Goal: Information Seeking & Learning: Find specific page/section

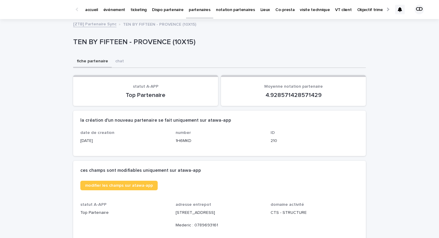
click at [105, 23] on link "[ZTB] Partenaire Sync" at bounding box center [94, 23] width 43 height 7
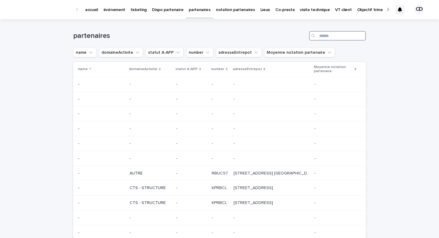
click at [330, 34] on input "Search" at bounding box center [337, 36] width 57 height 10
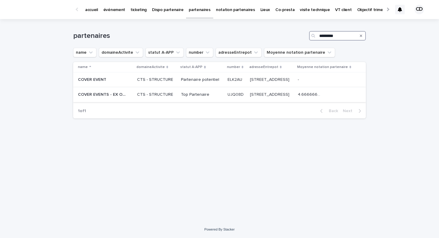
type input "*********"
click at [181, 97] on p "Top Partenaire" at bounding box center [202, 94] width 42 height 5
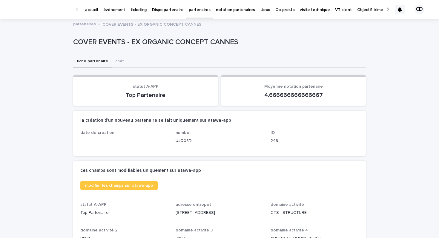
click at [193, 14] on link "partenaires" at bounding box center [199, 9] width 27 height 18
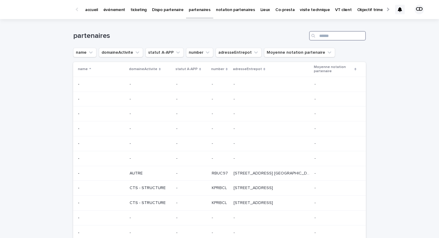
click at [330, 38] on input "Search" at bounding box center [337, 36] width 57 height 10
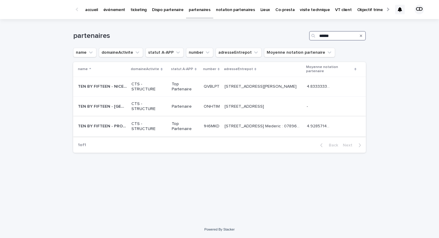
type input "******"
click at [181, 129] on p "Top Partenaire" at bounding box center [185, 127] width 27 height 10
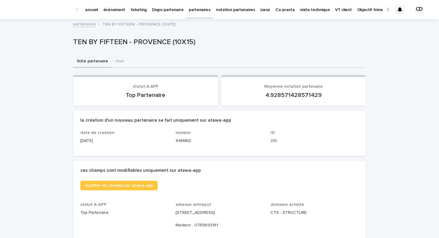
click at [386, 10] on div at bounding box center [387, 9] width 10 height 19
click at [387, 11] on div at bounding box center [387, 9] width 4 height 4
click at [289, 10] on p "[PERSON_NAME]" at bounding box center [305, 6] width 32 height 13
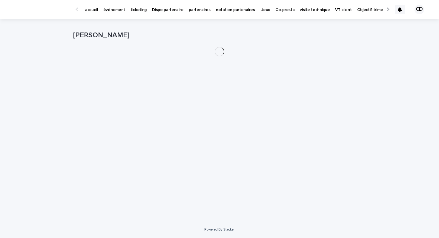
scroll to position [0, 11]
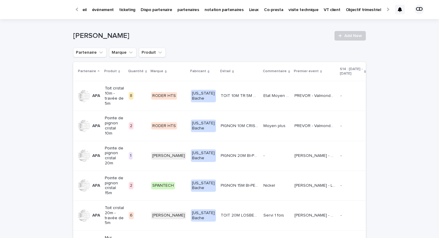
click at [99, 11] on p "événement" at bounding box center [103, 6] width 22 height 13
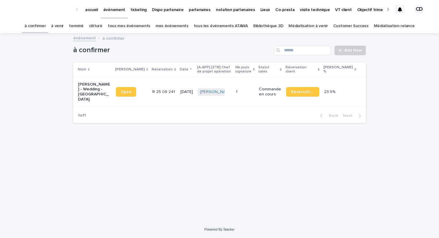
click at [268, 27] on link "Bibliothèque 3D" at bounding box center [268, 26] width 30 height 14
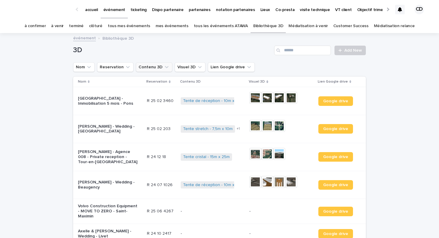
click at [165, 67] on icon "Contenu 3D" at bounding box center [167, 67] width 4 height 2
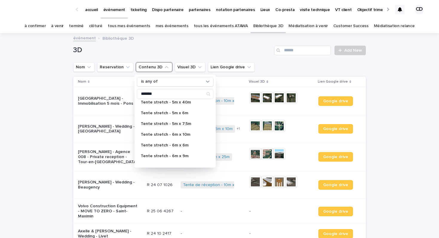
scroll to position [127, 0]
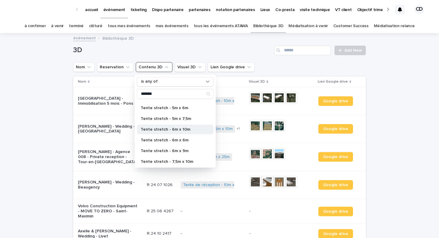
type input "*******"
click at [189, 131] on p "Tente stretch - 6m x 10m" at bounding box center [172, 129] width 63 height 4
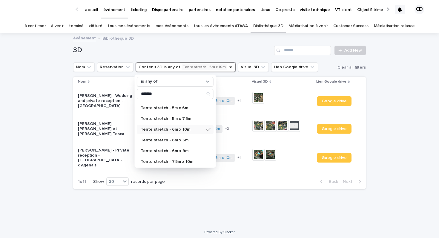
click at [48, 142] on div "Loading... Saving… Loading... Saving… 3D Add New Nom Reservation Contenu 3D is …" at bounding box center [219, 129] width 439 height 190
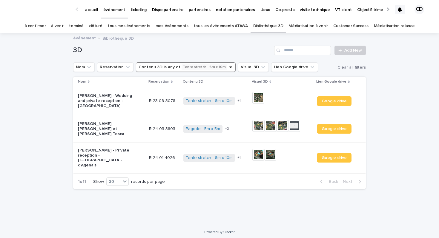
click at [261, 153] on img at bounding box center [258, 155] width 12 height 12
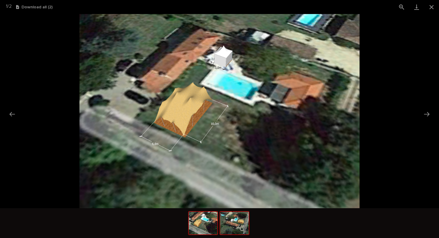
click at [236, 228] on img at bounding box center [234, 223] width 29 height 23
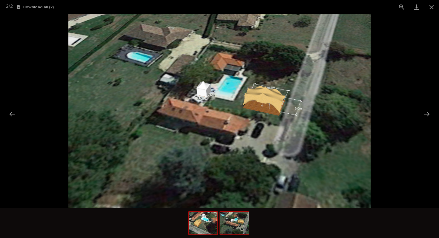
click at [205, 233] on img at bounding box center [203, 223] width 29 height 23
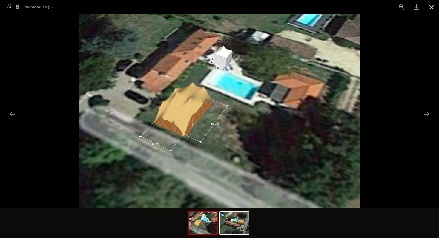
click at [429, 11] on button "Close gallery" at bounding box center [431, 7] width 15 height 14
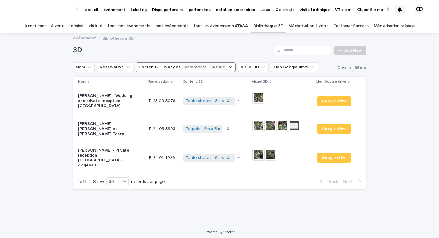
click at [144, 167] on td "[PERSON_NAME] - Private reception - [GEOGRAPHIC_DATA]-d'Agenais" at bounding box center [109, 158] width 73 height 30
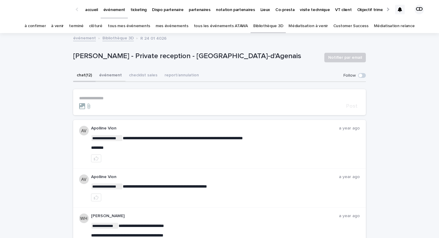
click at [114, 78] on button "événement" at bounding box center [111, 76] width 30 height 13
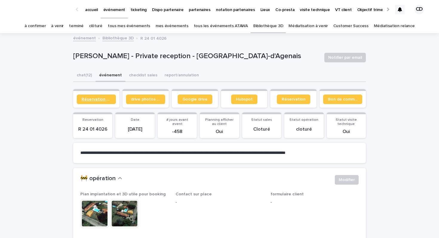
click at [103, 97] on link "Réservation client" at bounding box center [96, 100] width 39 height 10
click at [118, 38] on link "Bibliothèque 3D" at bounding box center [117, 37] width 31 height 7
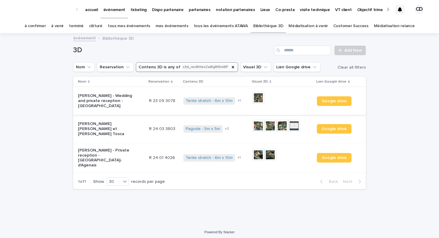
click at [256, 101] on img at bounding box center [258, 98] width 12 height 12
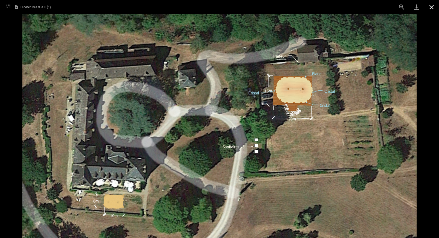
click at [430, 7] on button "Close gallery" at bounding box center [431, 7] width 15 height 14
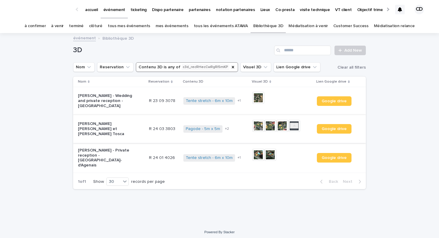
click at [259, 128] on img at bounding box center [258, 126] width 12 height 12
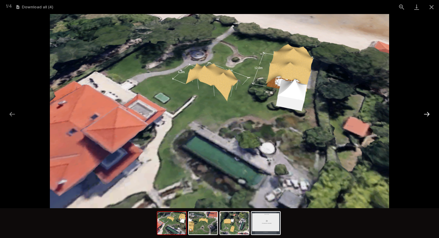
click at [427, 114] on button "Next slide" at bounding box center [426, 114] width 13 height 12
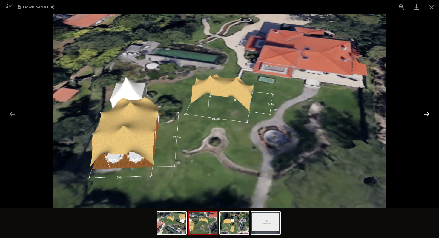
click at [427, 114] on button "Next slide" at bounding box center [426, 114] width 13 height 12
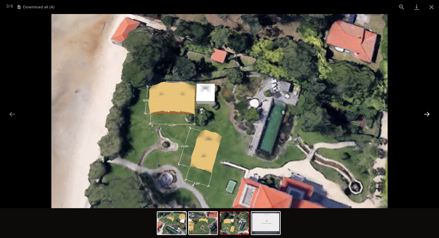
click at [427, 114] on button "Next slide" at bounding box center [426, 114] width 13 height 12
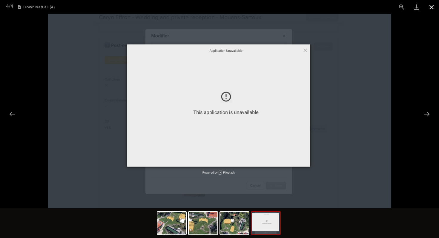
click at [430, 7] on button "Close gallery" at bounding box center [431, 7] width 15 height 14
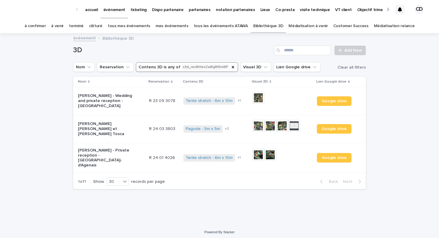
click at [189, 8] on p "partenaires" at bounding box center [200, 6] width 22 height 13
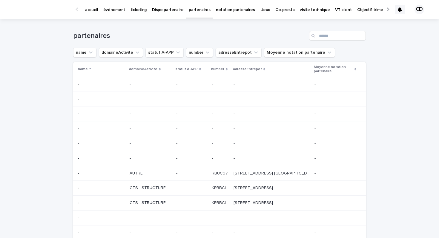
click at [317, 40] on div "Search" at bounding box center [314, 36] width 10 height 10
click at [324, 39] on input "Search" at bounding box center [337, 36] width 57 height 10
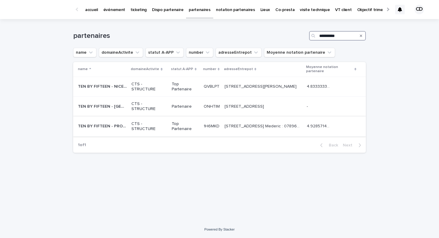
type input "**********"
click at [189, 129] on p "Top Partenaire" at bounding box center [185, 127] width 27 height 10
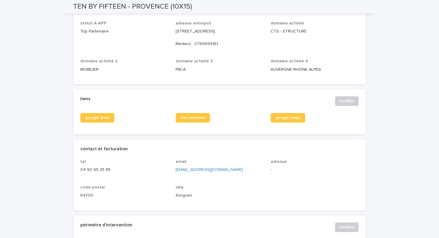
scroll to position [184, 0]
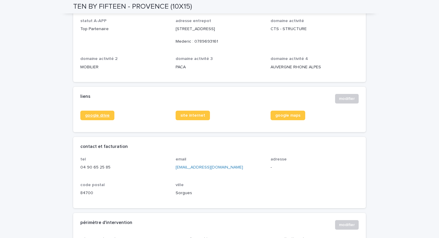
click at [104, 117] on span "google drive" at bounding box center [97, 115] width 24 height 4
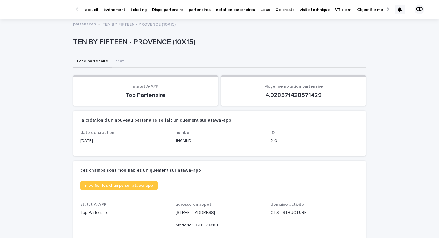
click at [115, 7] on p "événement" at bounding box center [114, 6] width 22 height 13
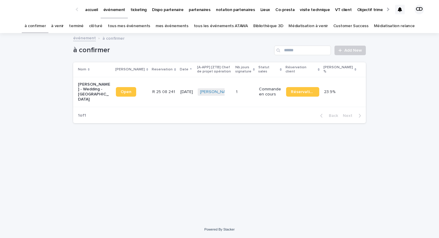
click at [241, 27] on link "tous les événements ATAWA" at bounding box center [221, 26] width 54 height 14
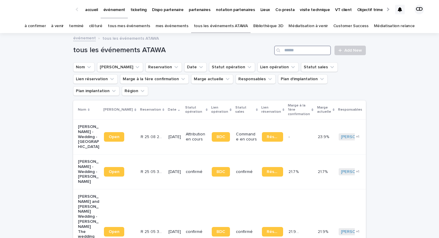
click at [299, 51] on input "Search" at bounding box center [302, 51] width 57 height 10
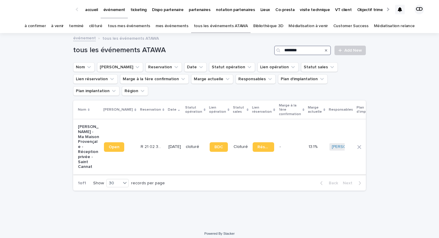
type input "********"
click at [86, 127] on p "[PERSON_NAME] - Ma Maison Provençale - Réception privée - Saint Cannat" at bounding box center [88, 147] width 21 height 45
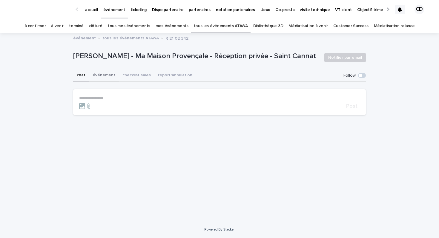
click at [105, 76] on button "événement" at bounding box center [104, 76] width 30 height 13
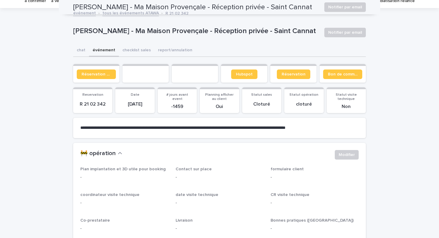
scroll to position [20, 0]
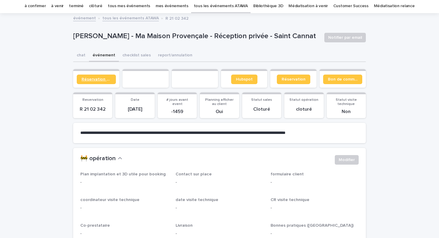
click at [101, 80] on span "Réservation client" at bounding box center [97, 79] width 30 height 4
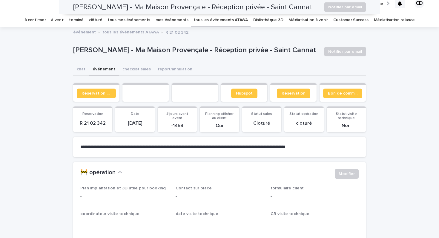
scroll to position [0, 0]
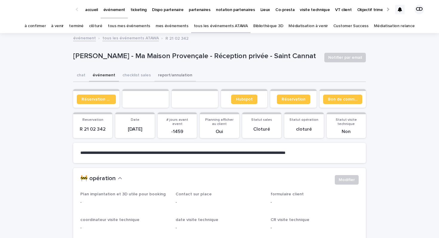
click at [171, 76] on button "report/annulation" at bounding box center [175, 76] width 42 height 13
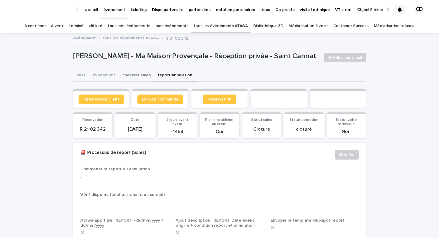
click at [142, 73] on button "checklist sales" at bounding box center [137, 76] width 36 height 13
